Goal: Task Accomplishment & Management: Complete application form

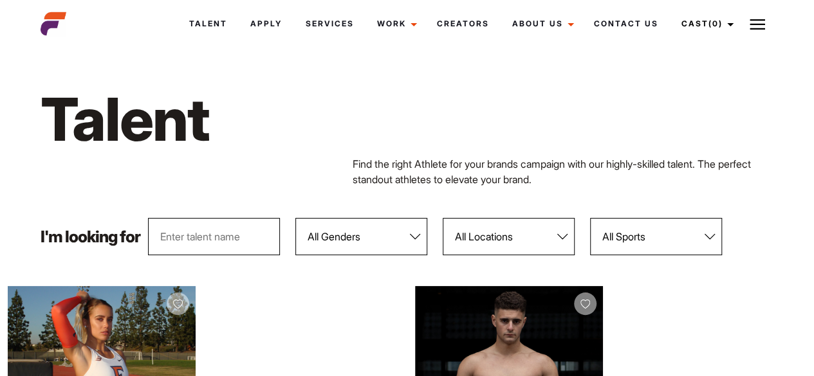
click at [765, 28] on button at bounding box center [757, 24] width 32 height 32
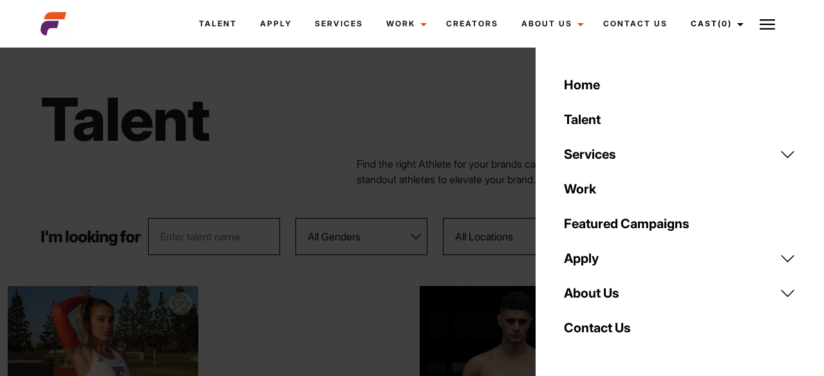
click at [641, 259] on link "Apply" at bounding box center [679, 258] width 247 height 35
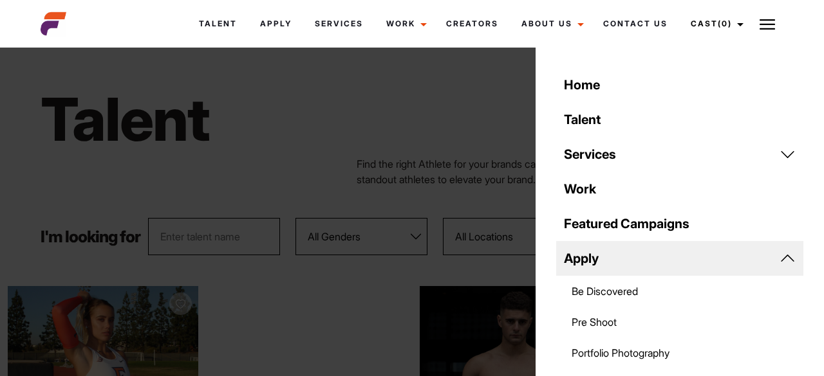
click at [623, 290] on link "Be Discovered" at bounding box center [679, 291] width 247 height 31
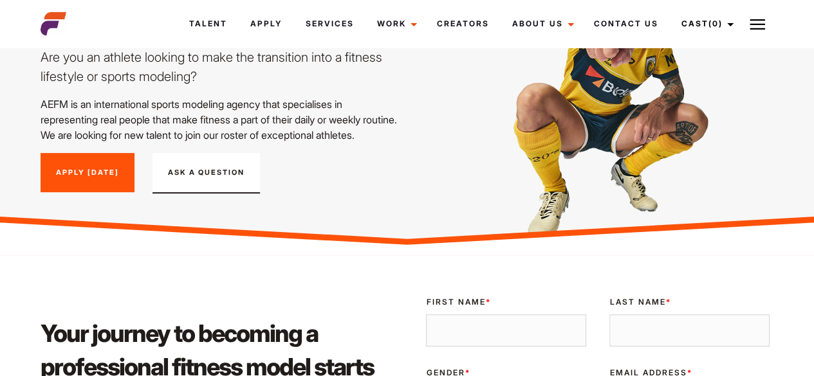
scroll to position [5, 0]
